Goal: Task Accomplishment & Management: Complete application form

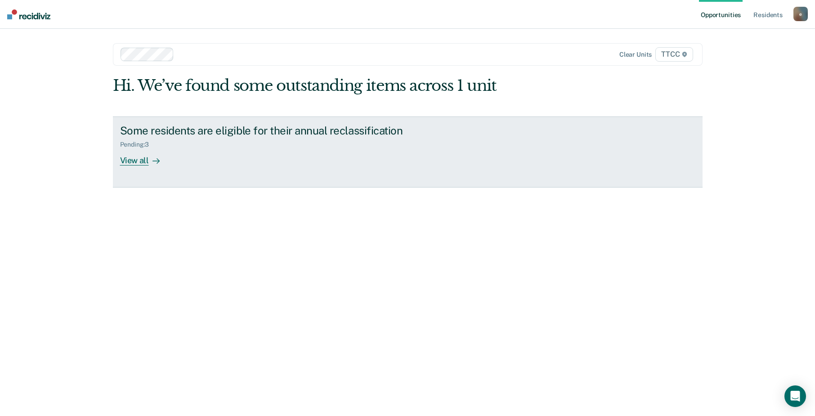
click at [140, 162] on div "View all" at bounding box center [145, 157] width 50 height 18
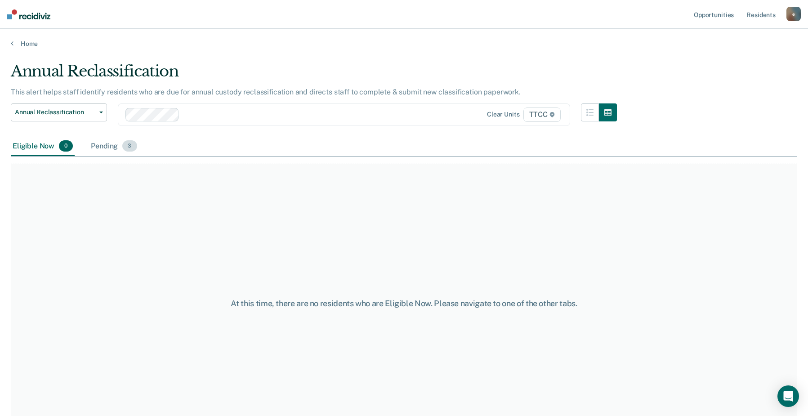
click at [121, 148] on div "Pending 3" at bounding box center [113, 147] width 49 height 20
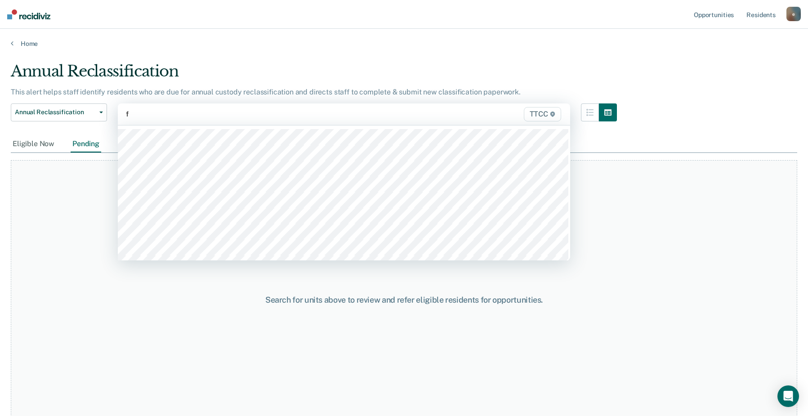
type input "fc"
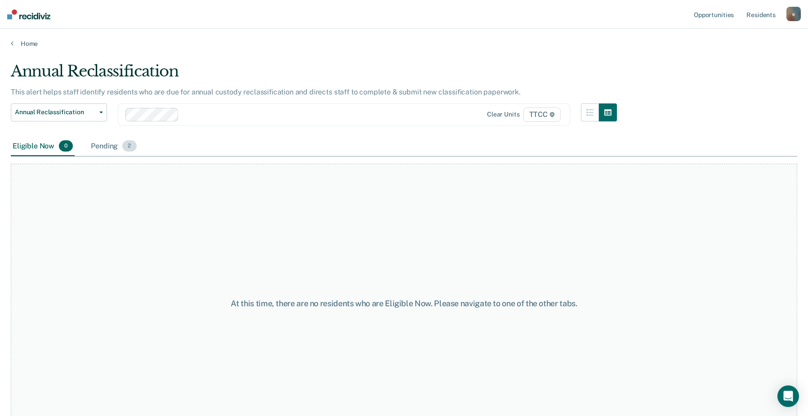
click at [107, 147] on div "Pending 2" at bounding box center [113, 147] width 49 height 20
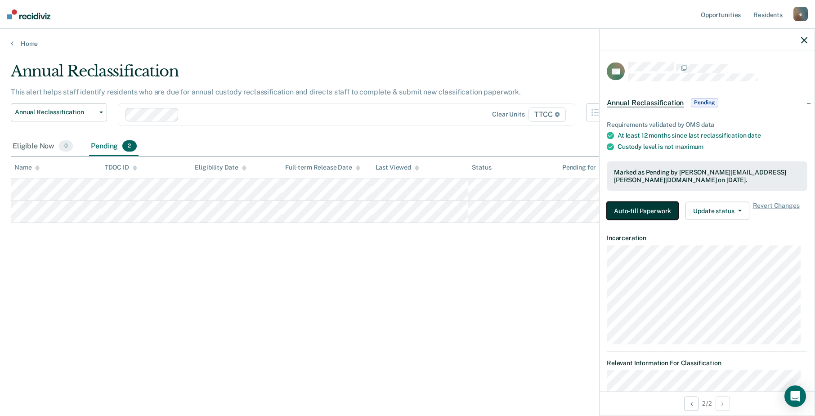
click at [652, 211] on button "Auto-fill Paperwork" at bounding box center [641, 210] width 71 height 18
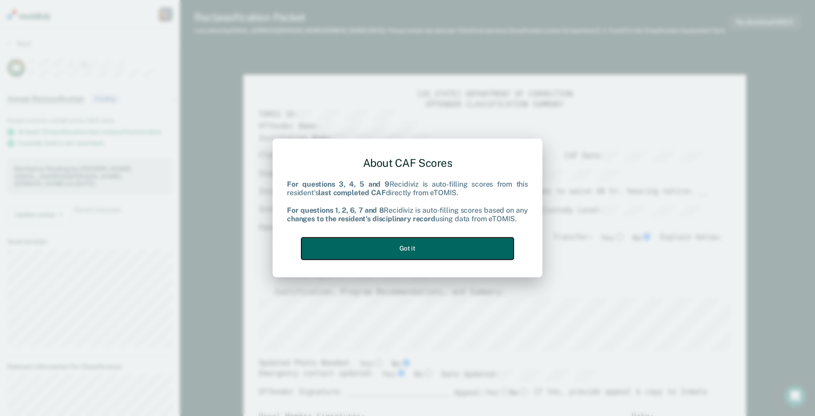
click at [413, 244] on button "Got it" at bounding box center [407, 248] width 212 height 22
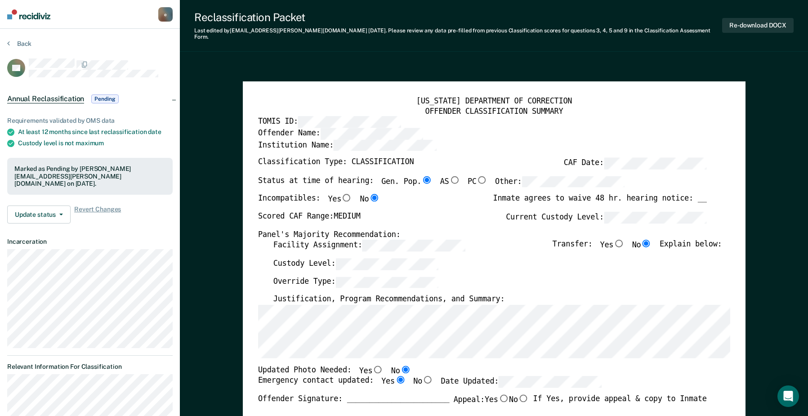
type textarea "x"
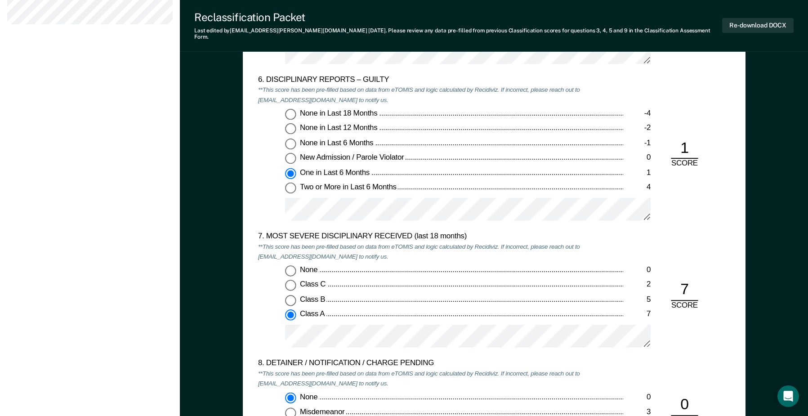
scroll to position [1483, 0]
